Goal: Subscribe to service/newsletter

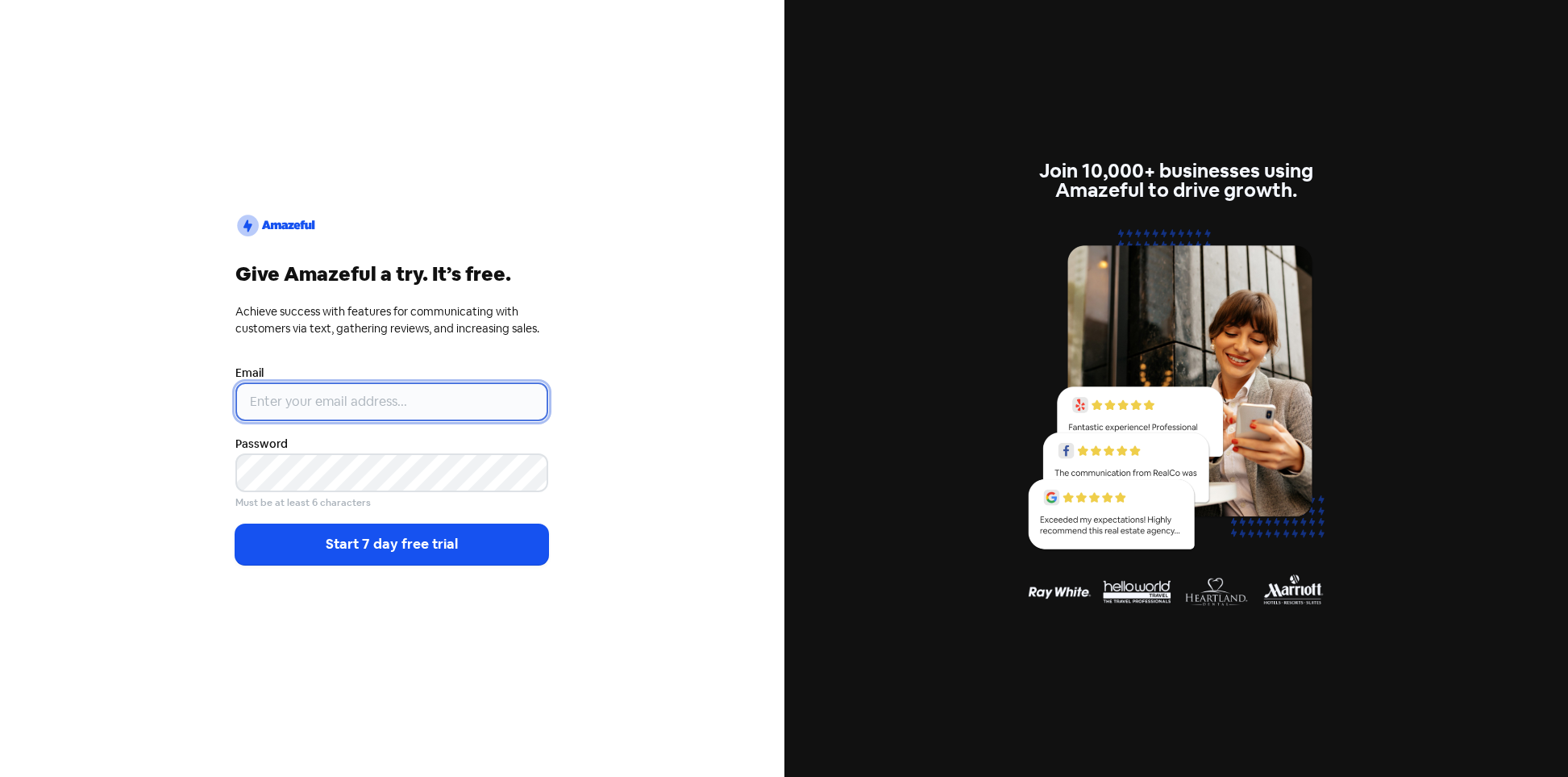
click at [319, 393] on input "email" at bounding box center [392, 402] width 313 height 39
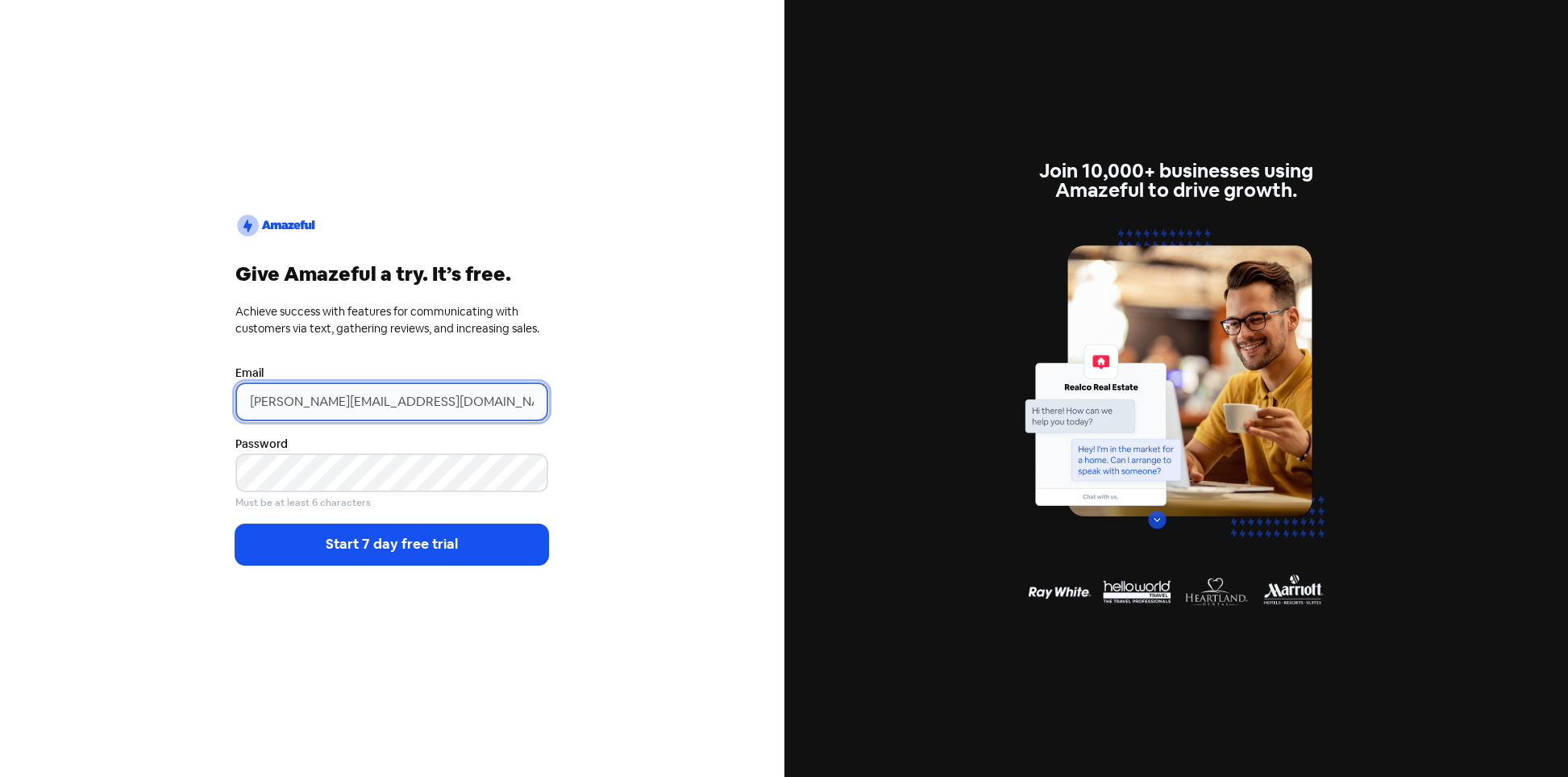
type input "[PERSON_NAME][EMAIL_ADDRESS][DOMAIN_NAME]"
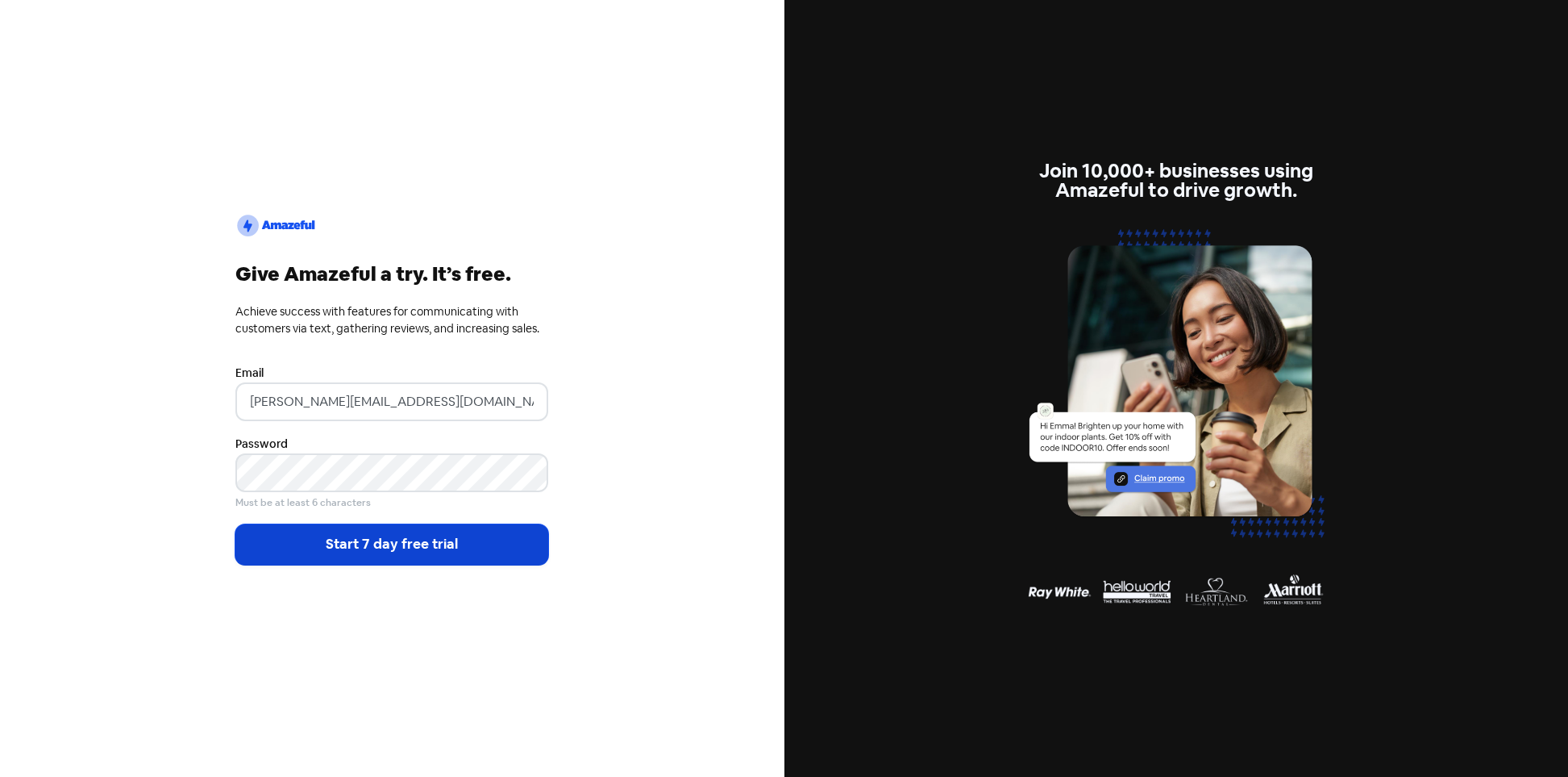
click at [310, 545] on button "Start 7 day free trial" at bounding box center [392, 545] width 313 height 40
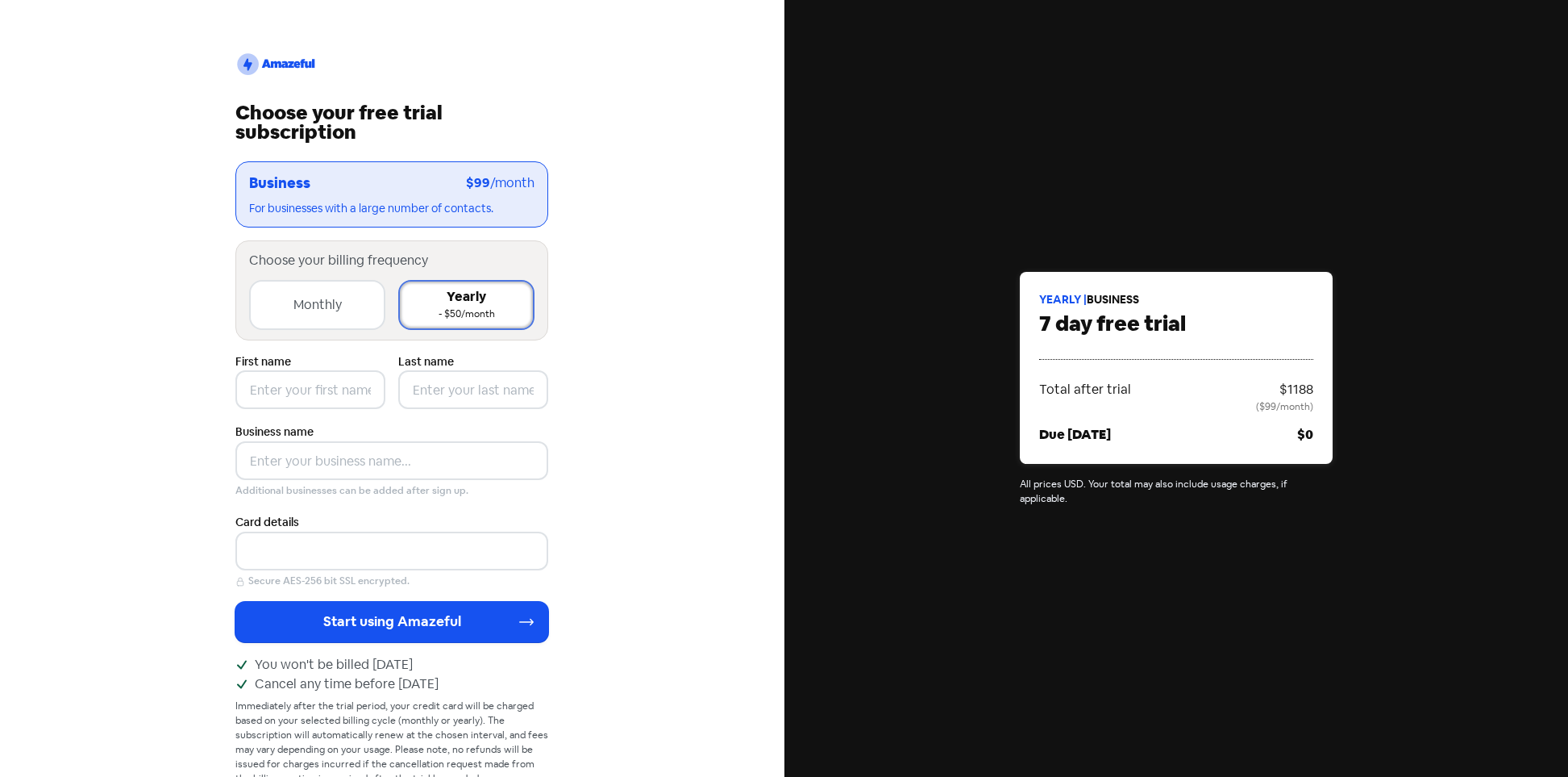
click at [361, 320] on div "Monthly + $50/month" at bounding box center [317, 305] width 136 height 50
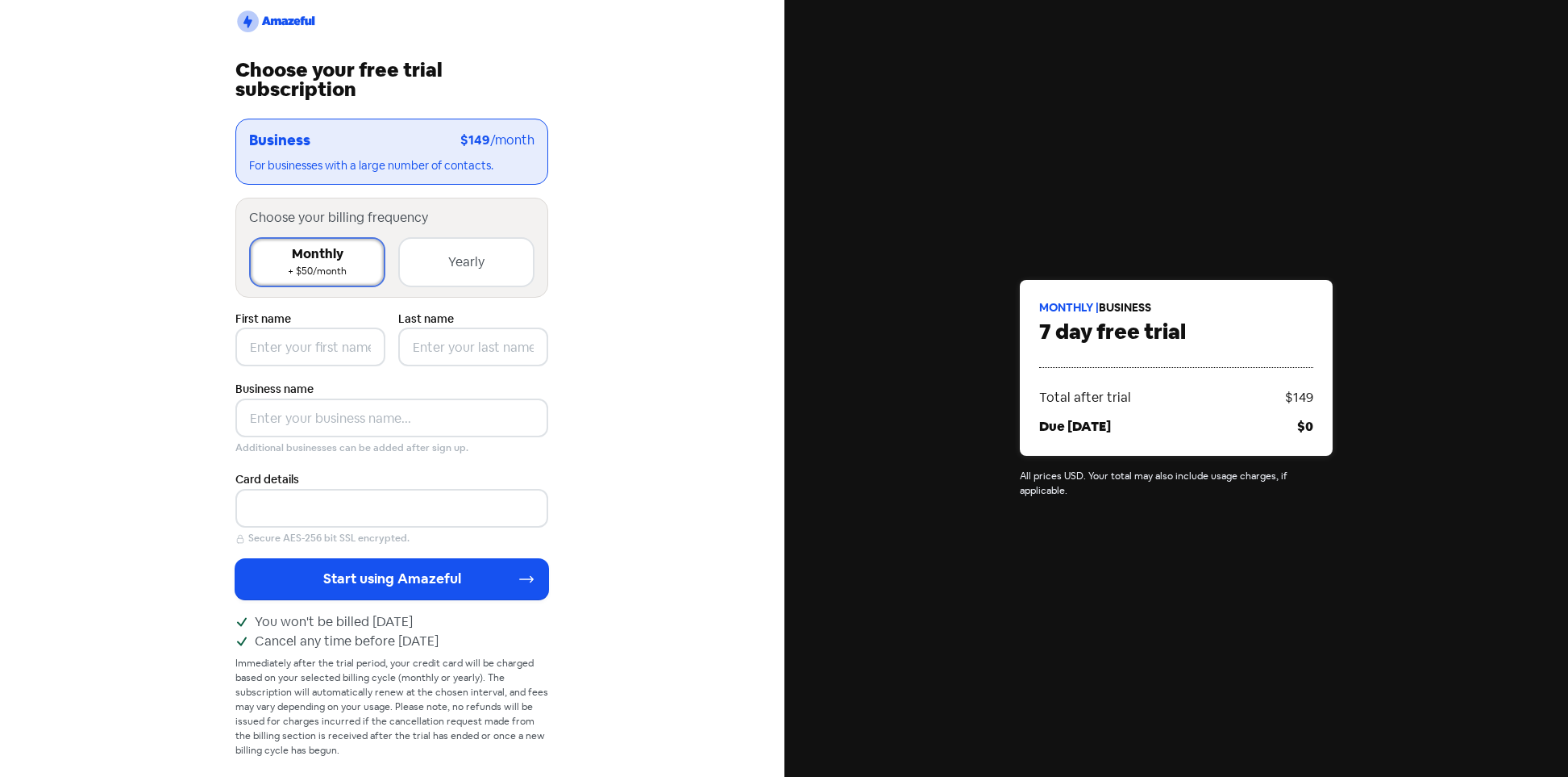
scroll to position [52, 0]
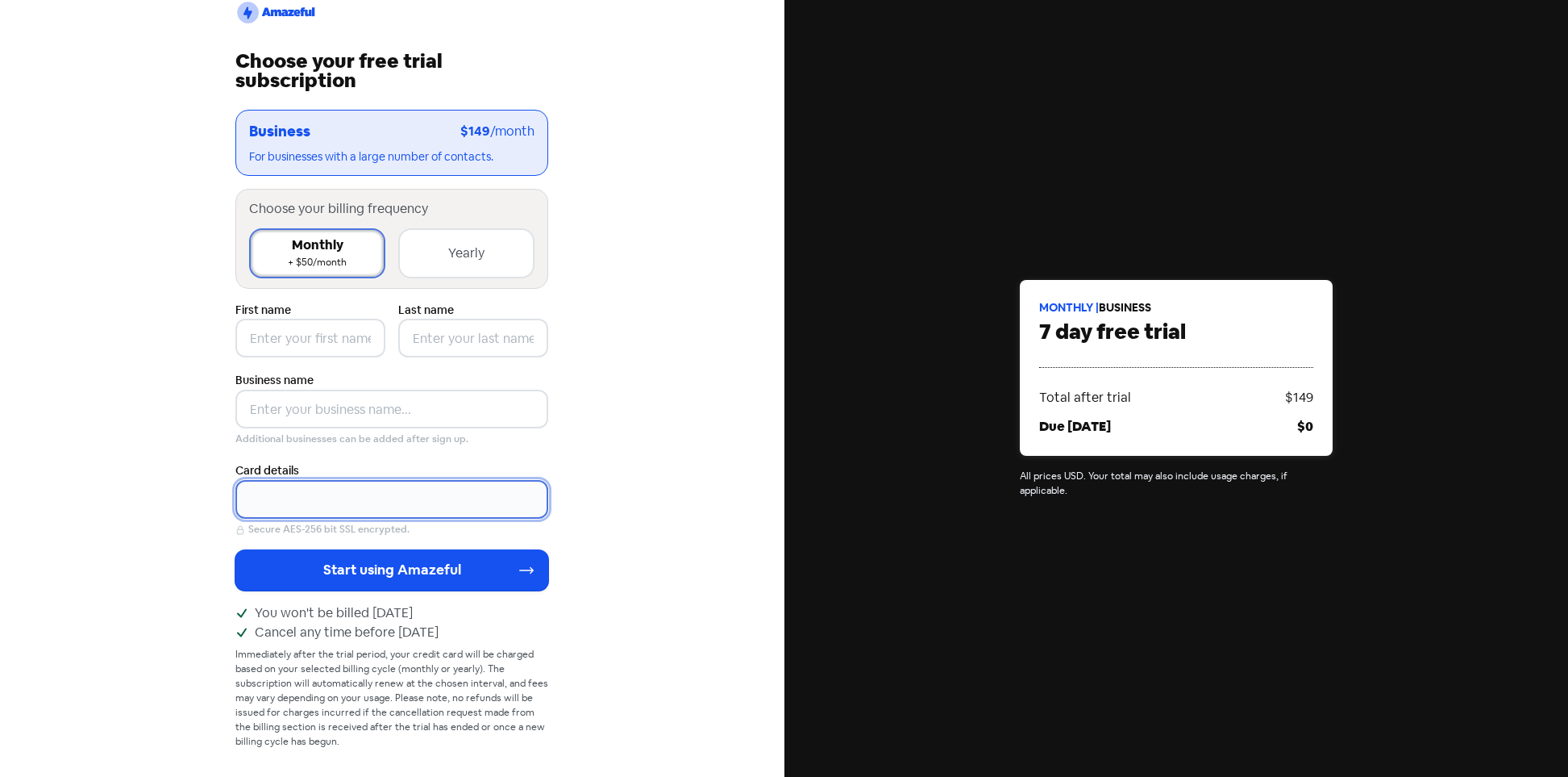
click at [174, 487] on div "logo2 Choose your free trial subscription Business $149 /month For businesses w…" at bounding box center [392, 388] width 785 height 777
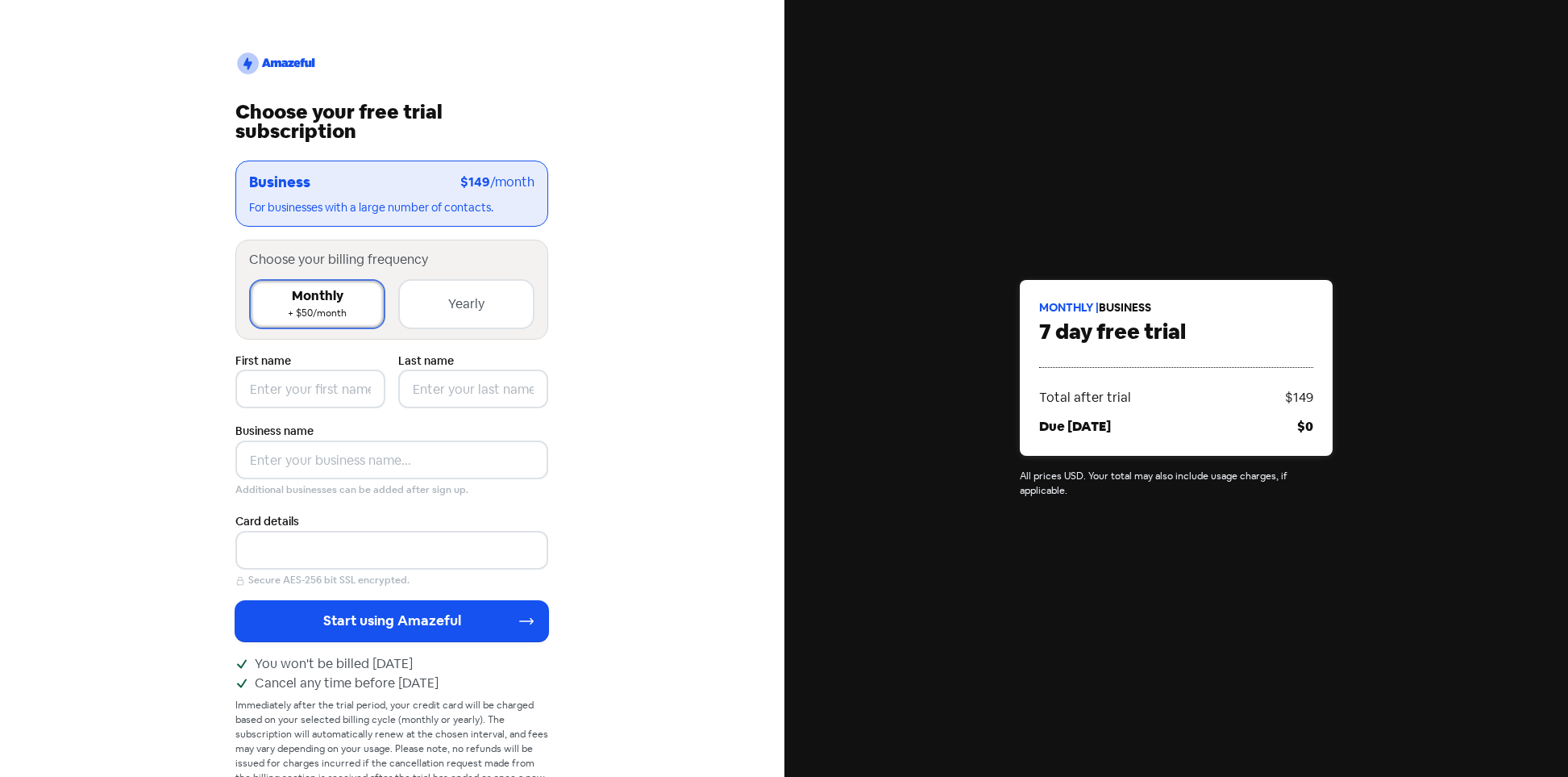
scroll to position [0, 0]
click at [470, 299] on div "Yearly" at bounding box center [466, 305] width 36 height 19
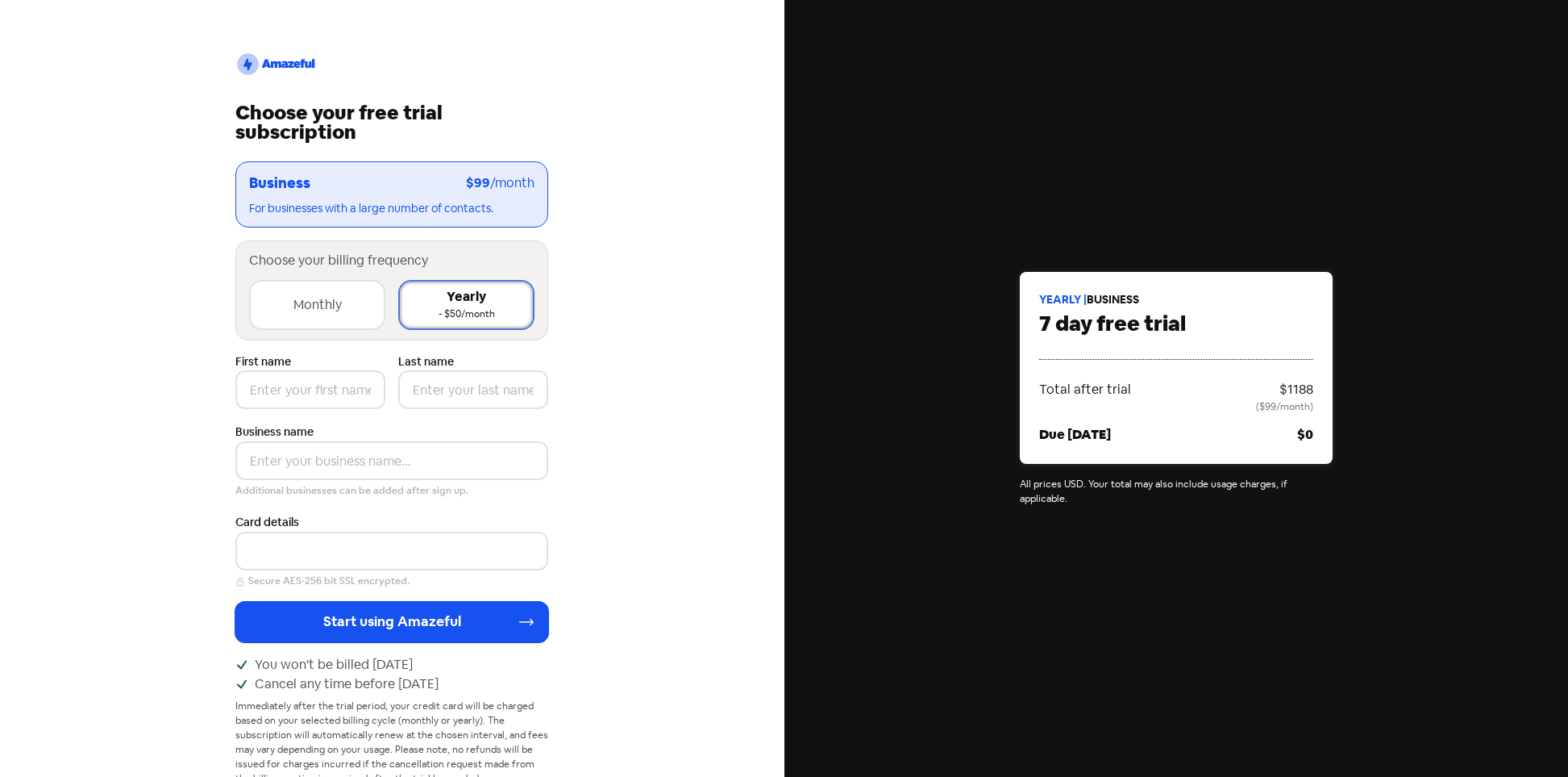
click at [303, 300] on div "Monthly" at bounding box center [318, 305] width 48 height 19
